Goal: Communication & Community: Answer question/provide support

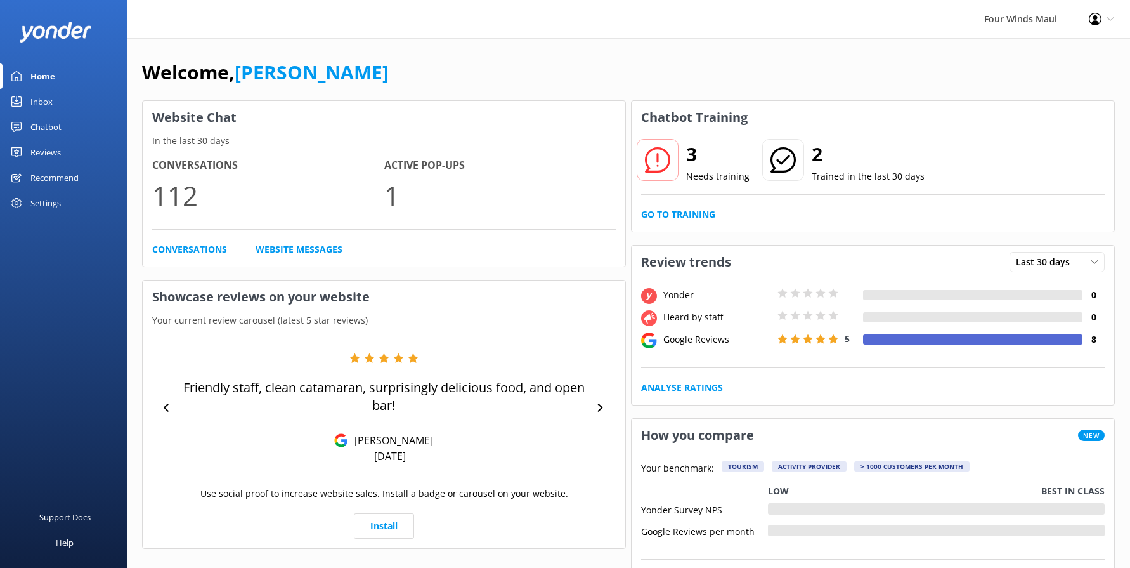
click at [42, 96] on div "Inbox" at bounding box center [41, 101] width 22 height 25
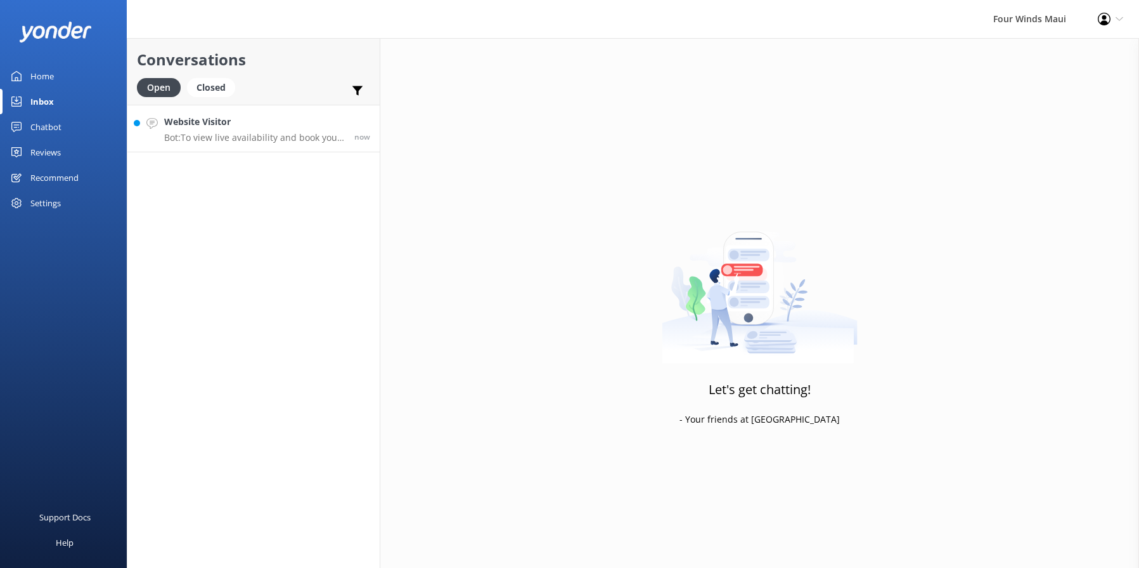
click at [240, 145] on link "Website Visitor Bot: To view live availability and book your tour, please visit…" at bounding box center [253, 129] width 252 height 48
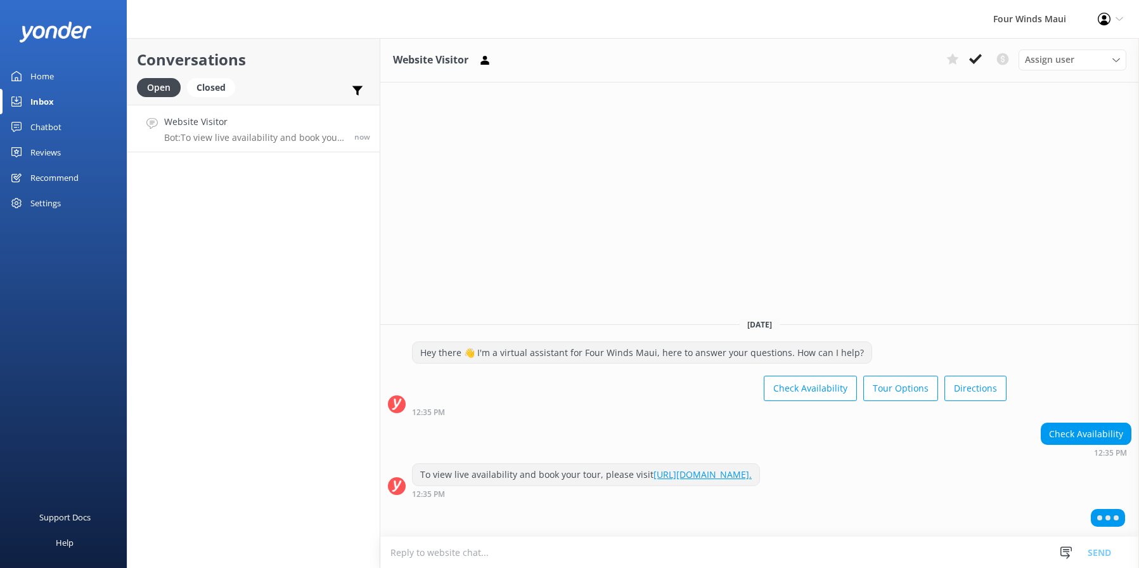
click at [252, 114] on link "Website Visitor Bot: To view live availability and book your tour, please visit…" at bounding box center [253, 129] width 252 height 48
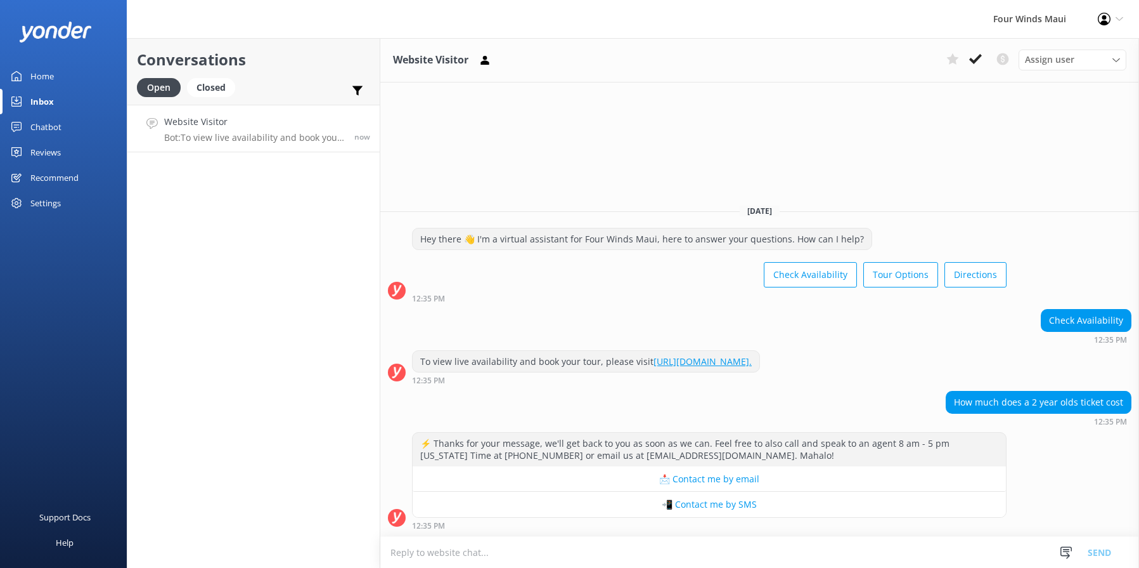
click at [446, 560] on textarea at bounding box center [759, 551] width 759 height 31
type textarea "U"
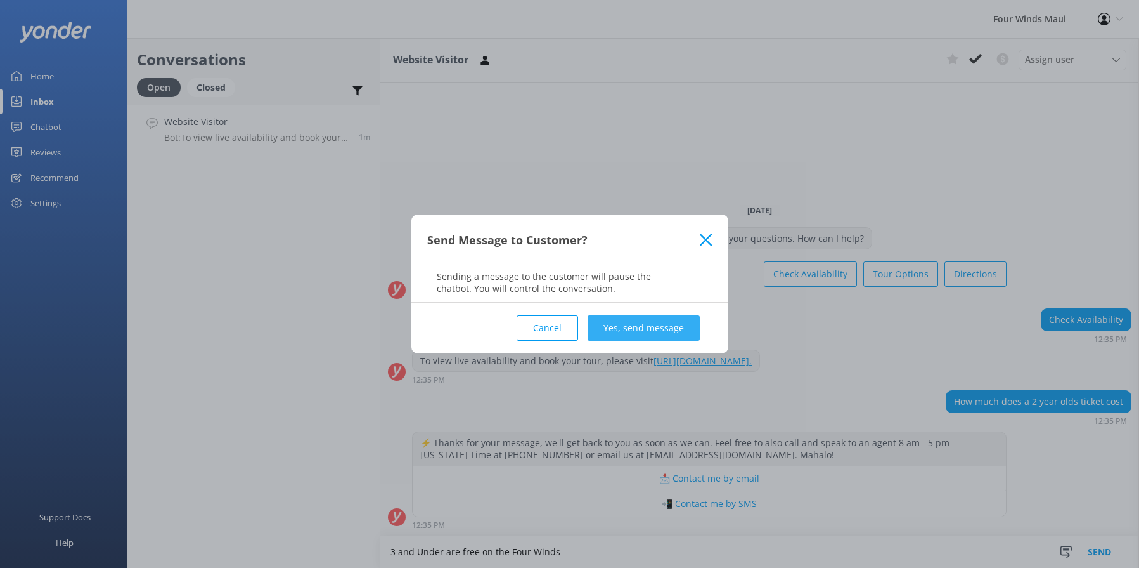
type textarea "3 and Under are free on the Four Winds"
click at [669, 332] on button "Yes, send message" at bounding box center [644, 327] width 112 height 25
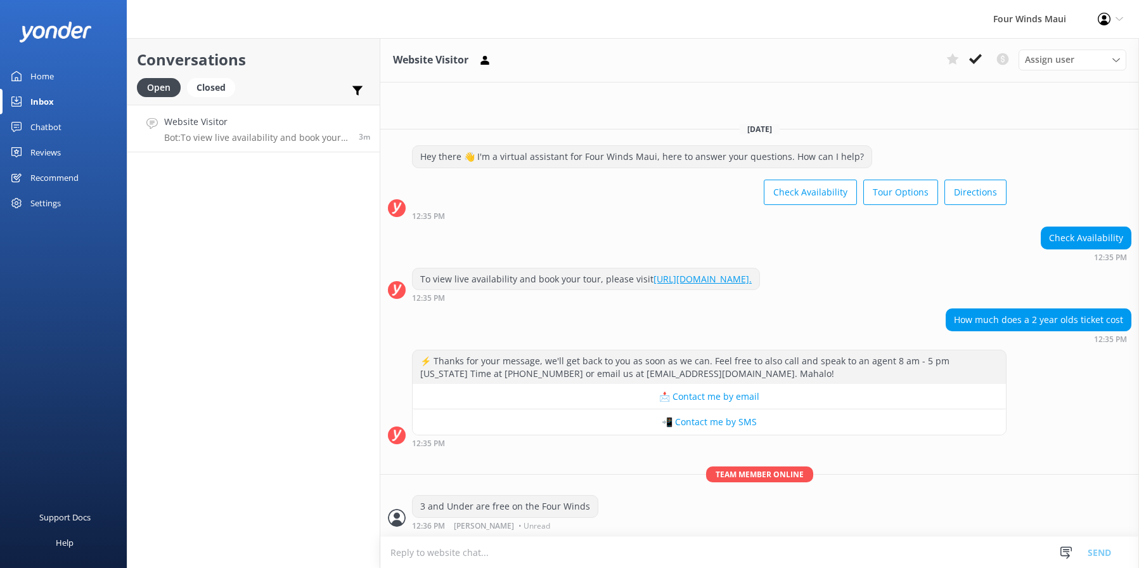
click at [455, 549] on textarea at bounding box center [759, 551] width 759 height 31
type textarea "Is there anything else we can answer for you?"
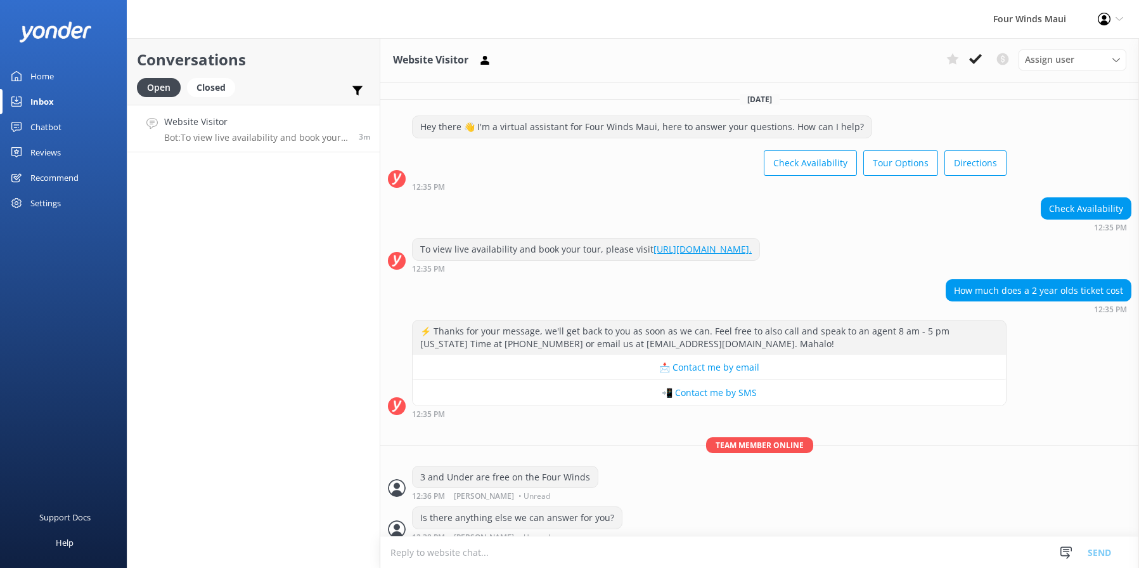
scroll to position [11, 0]
